Goal: Navigation & Orientation: Find specific page/section

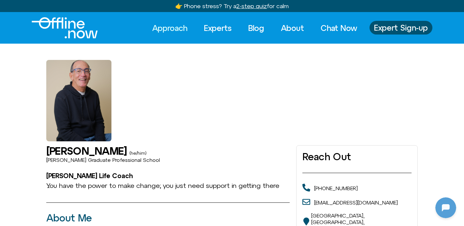
click at [163, 28] on link "Approach" at bounding box center [169, 28] width 47 height 14
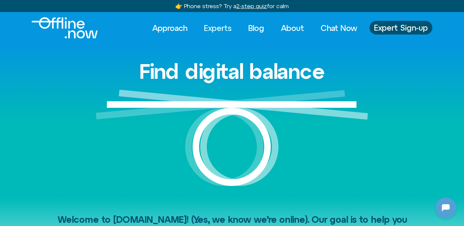
click at [214, 25] on link "Experts" at bounding box center [217, 28] width 39 height 14
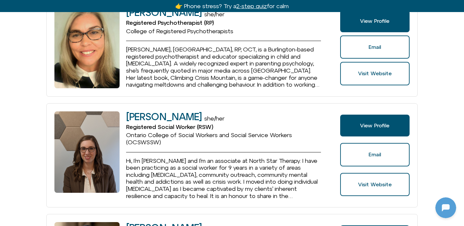
scroll to position [1221, 0]
